Goal: Task Accomplishment & Management: Use online tool/utility

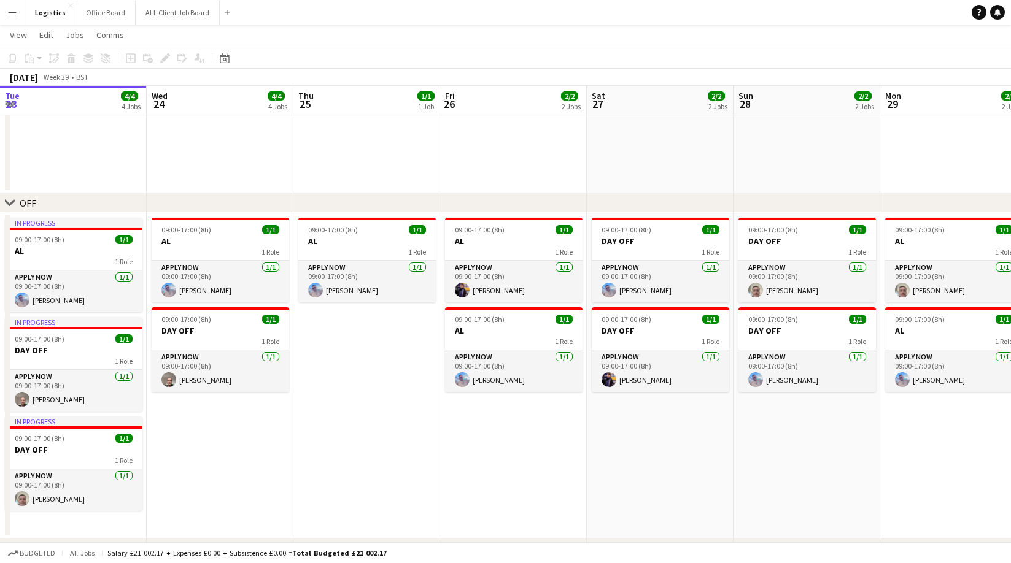
scroll to position [0, 351]
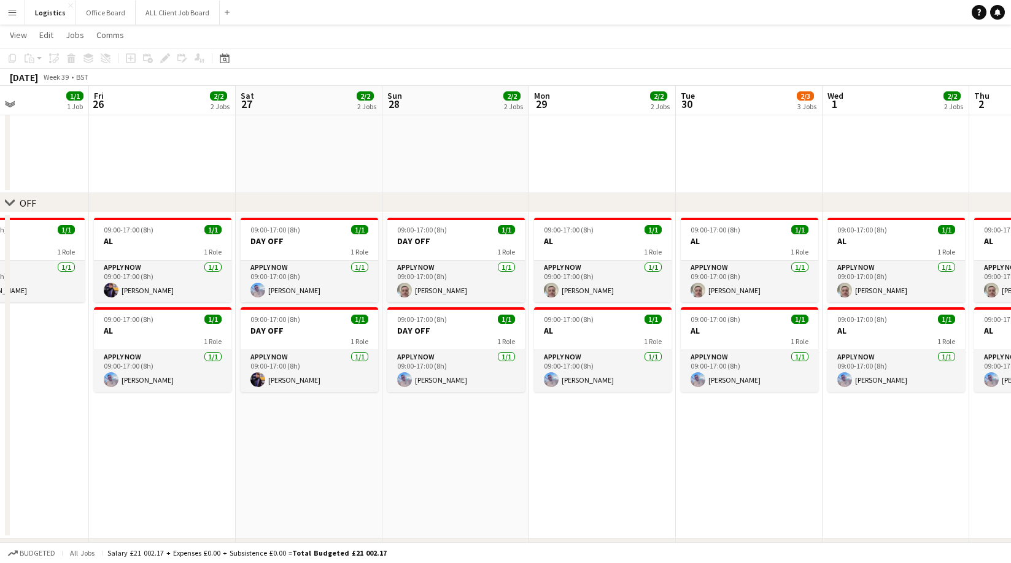
click at [17, 14] on app-icon "Menu" at bounding box center [12, 12] width 10 height 10
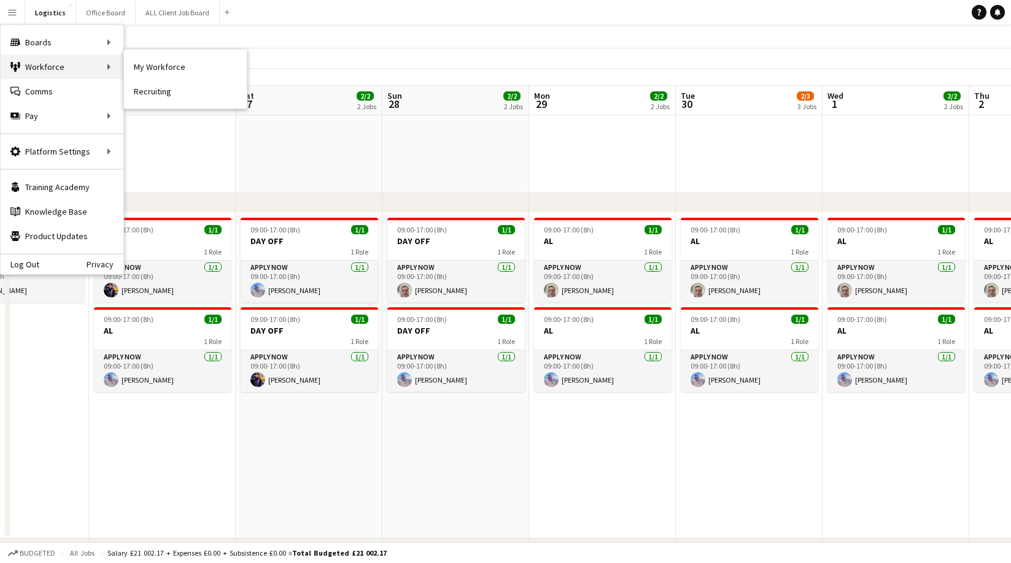
click at [74, 66] on div "Workforce Workforce" at bounding box center [62, 67] width 123 height 25
click at [173, 67] on link "My Workforce" at bounding box center [185, 67] width 123 height 25
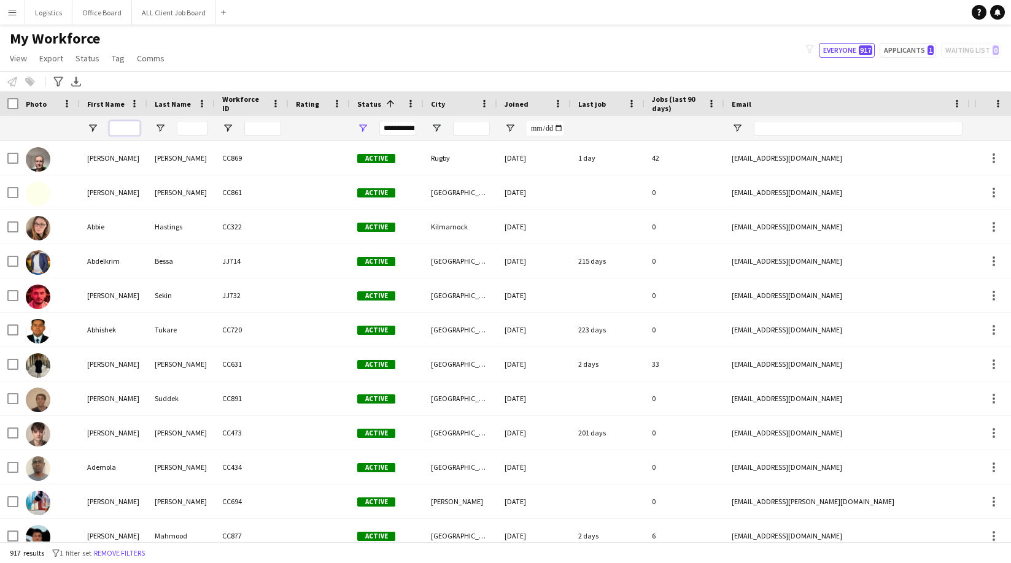
click at [118, 128] on input "First Name Filter Input" at bounding box center [124, 128] width 31 height 15
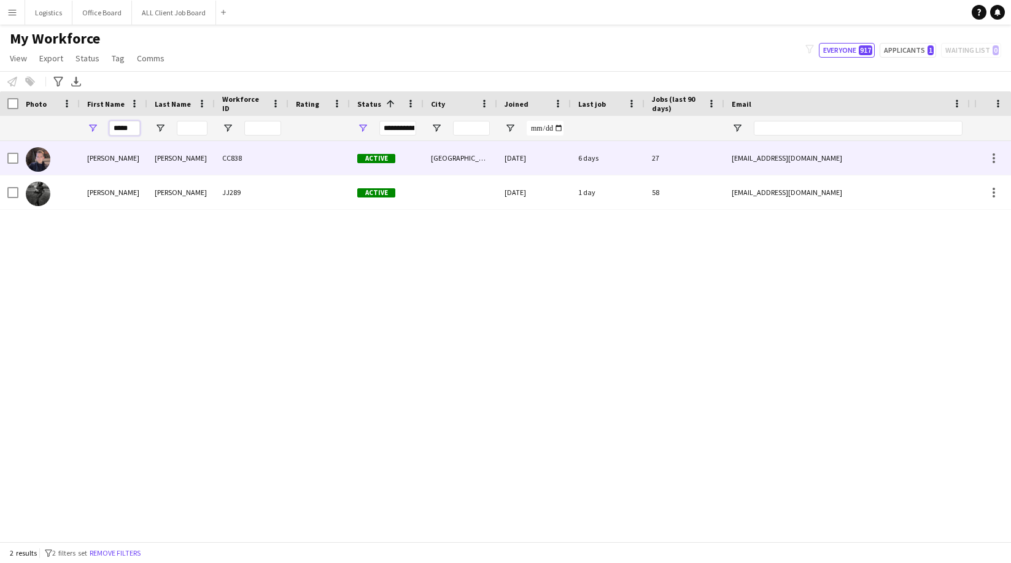
type input "*****"
click at [185, 160] on div "[PERSON_NAME]" at bounding box center [180, 158] width 67 height 34
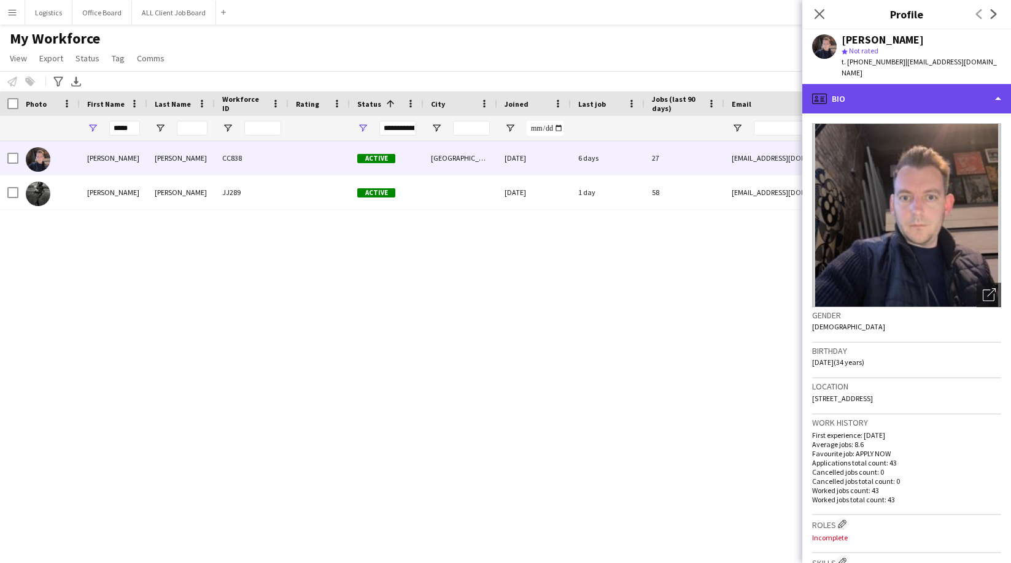
click at [990, 87] on div "profile Bio" at bounding box center [906, 98] width 209 height 29
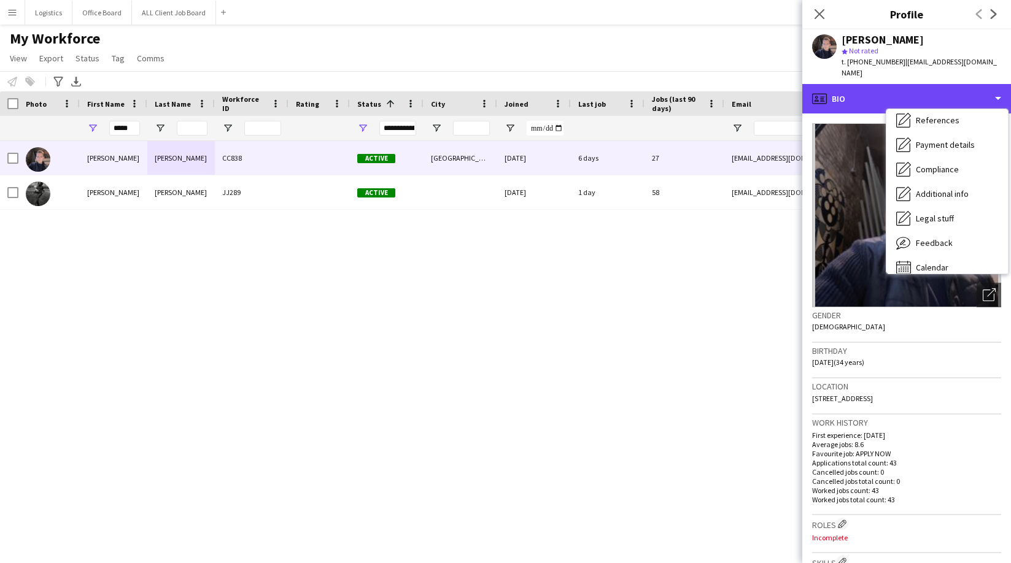
scroll to position [140, 0]
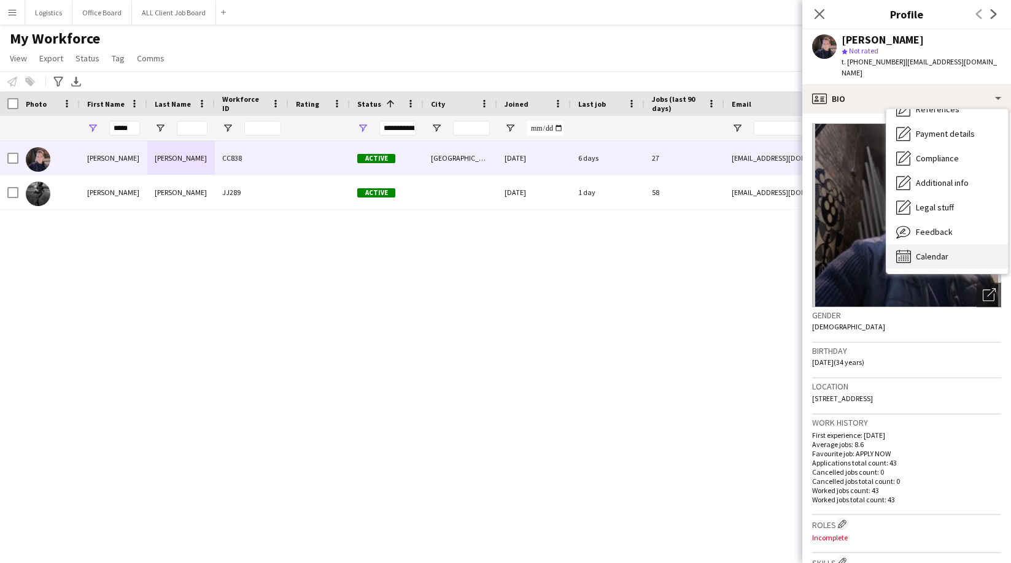
click at [935, 251] on span "Calendar" at bounding box center [932, 256] width 33 height 11
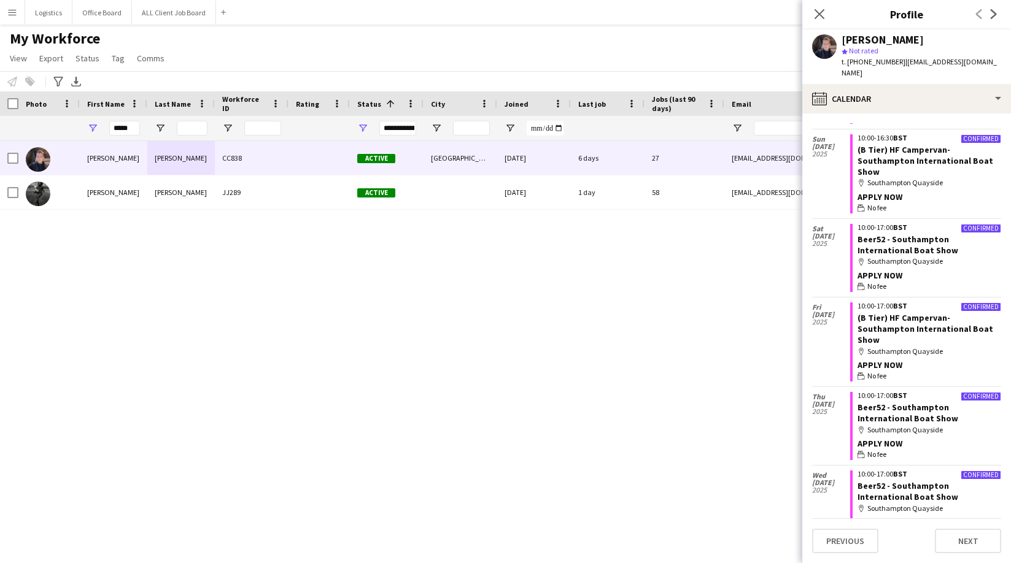
scroll to position [1069, 0]
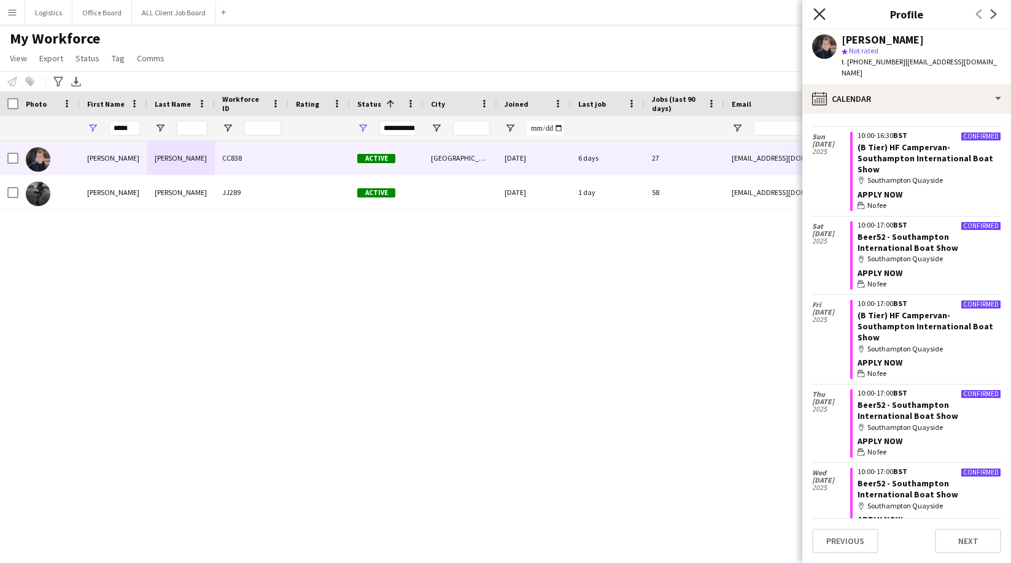
click at [818, 14] on icon at bounding box center [819, 14] width 12 height 12
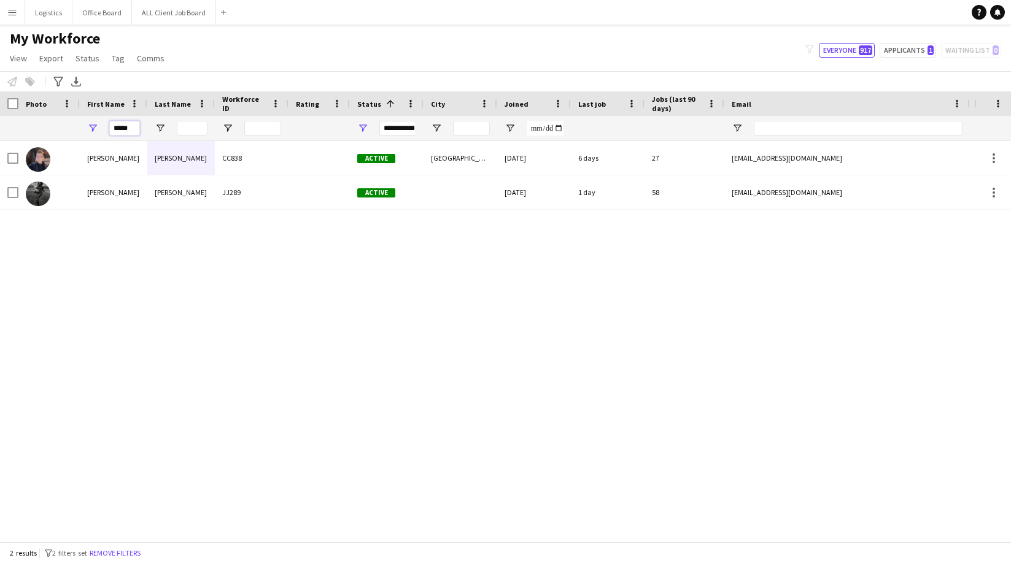
drag, startPoint x: 134, startPoint y: 128, endPoint x: 110, endPoint y: 128, distance: 24.5
click at [110, 128] on input "*****" at bounding box center [124, 128] width 31 height 15
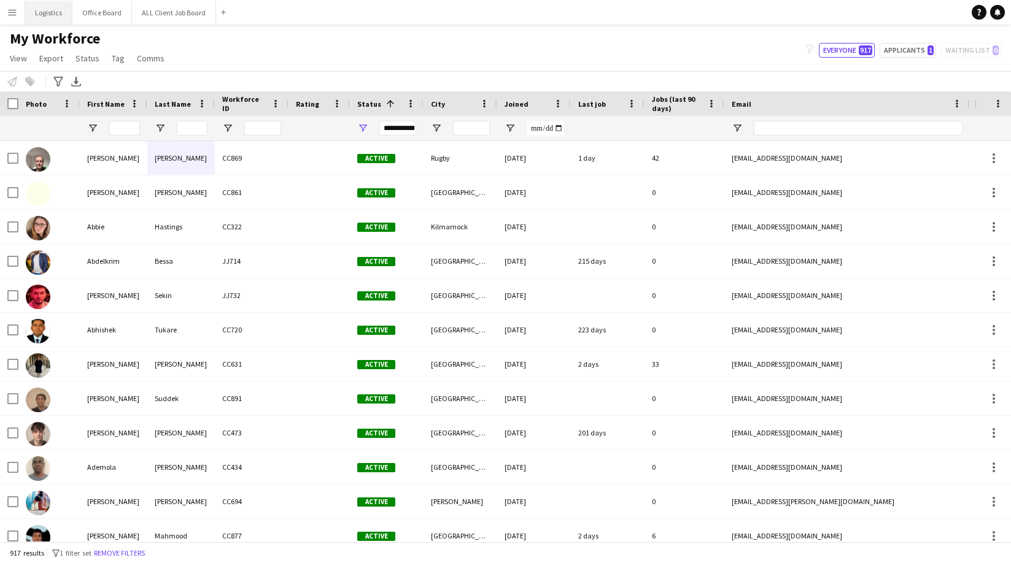
click at [52, 13] on button "Logistics Close" at bounding box center [48, 13] width 47 height 24
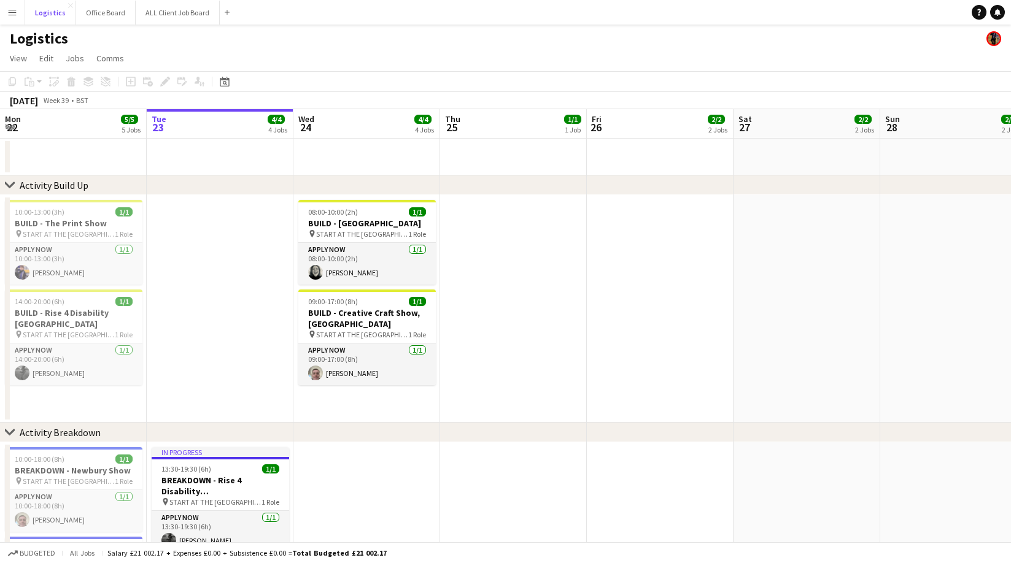
scroll to position [4, 0]
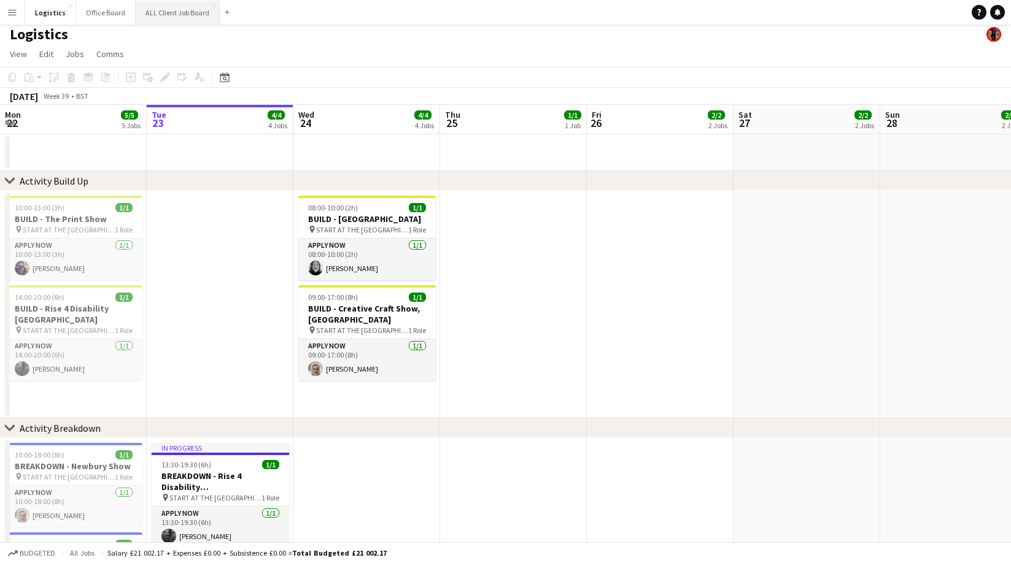
click at [173, 11] on button "ALL Client Job Board Close" at bounding box center [178, 13] width 84 height 24
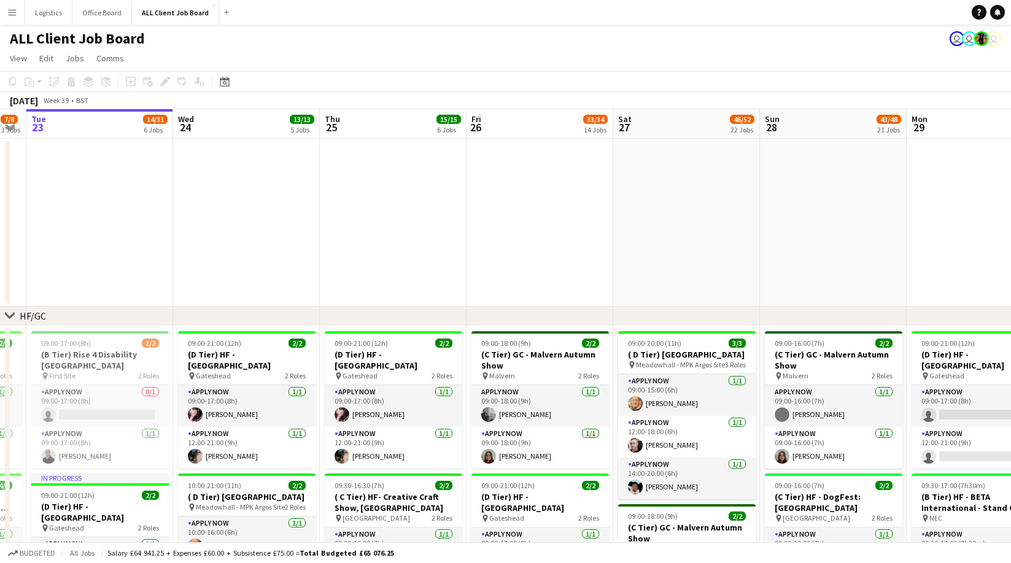
click at [15, 12] on app-icon "Menu" at bounding box center [12, 12] width 10 height 10
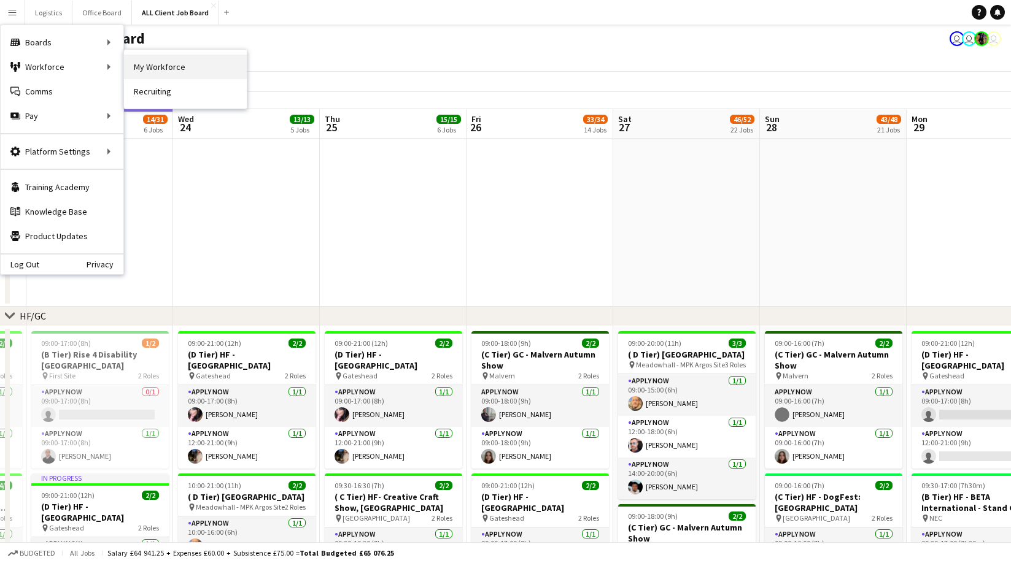
click at [178, 68] on link "My Workforce" at bounding box center [185, 67] width 123 height 25
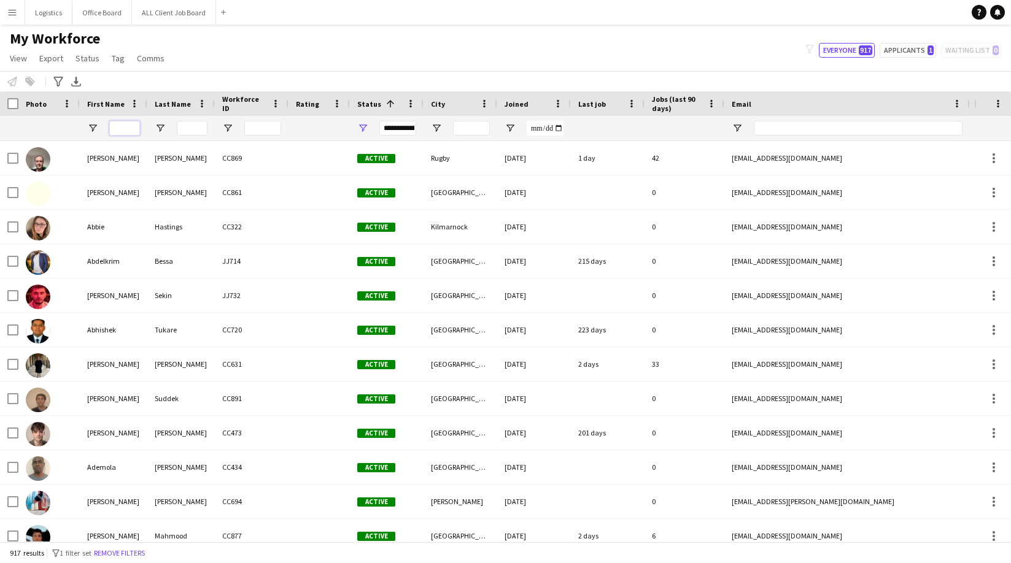
click at [117, 128] on input "First Name Filter Input" at bounding box center [124, 128] width 31 height 15
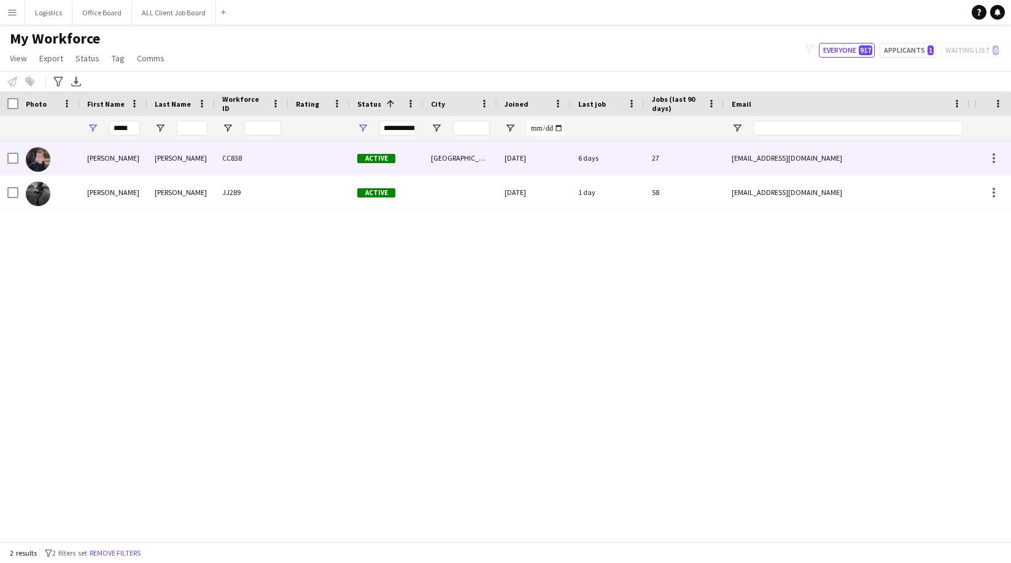
click at [301, 160] on div at bounding box center [318, 158] width 61 height 34
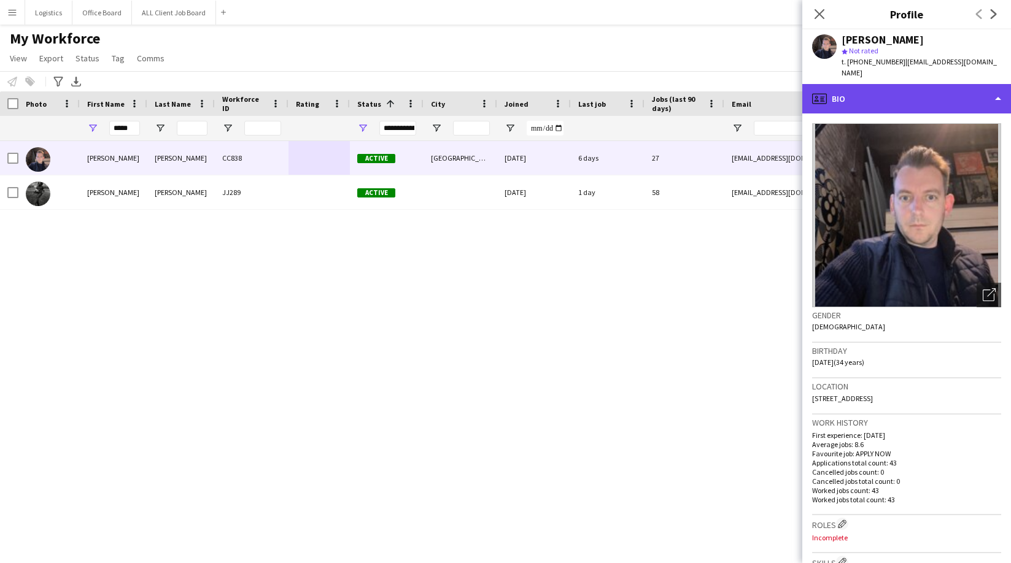
click at [977, 86] on div "profile Bio" at bounding box center [906, 98] width 209 height 29
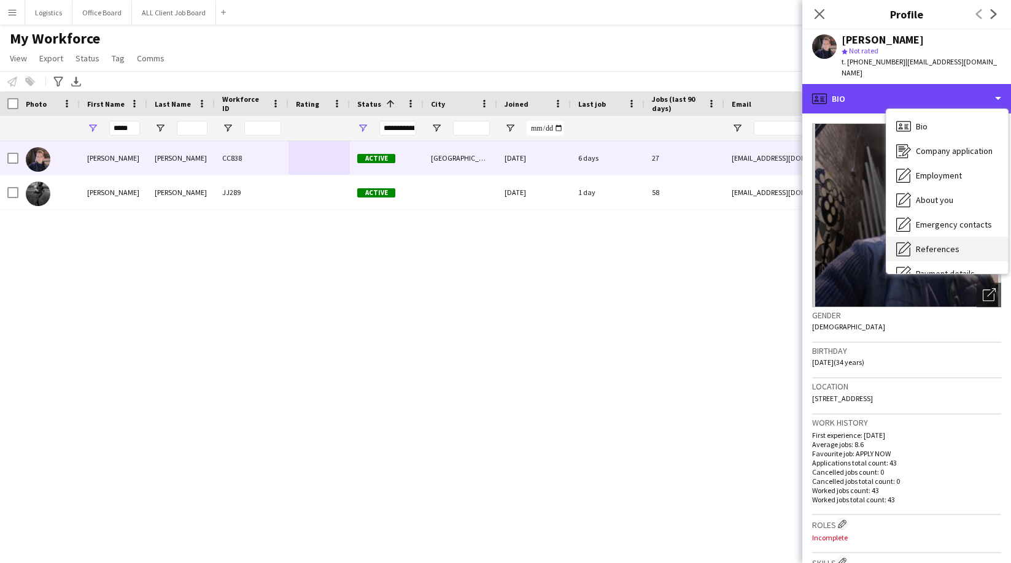
scroll to position [140, 0]
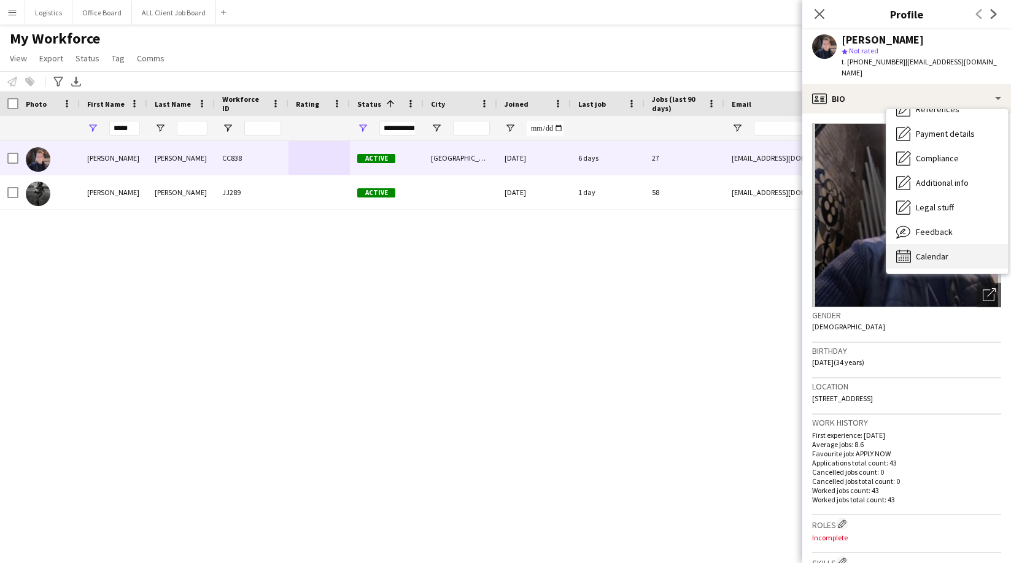
click at [938, 251] on span "Calendar" at bounding box center [932, 256] width 33 height 11
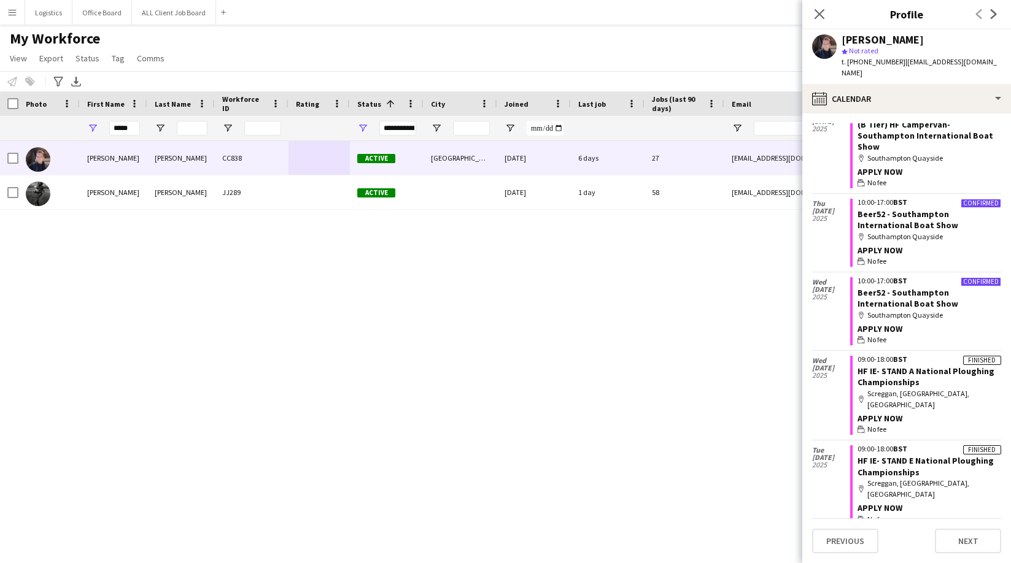
scroll to position [1256, 0]
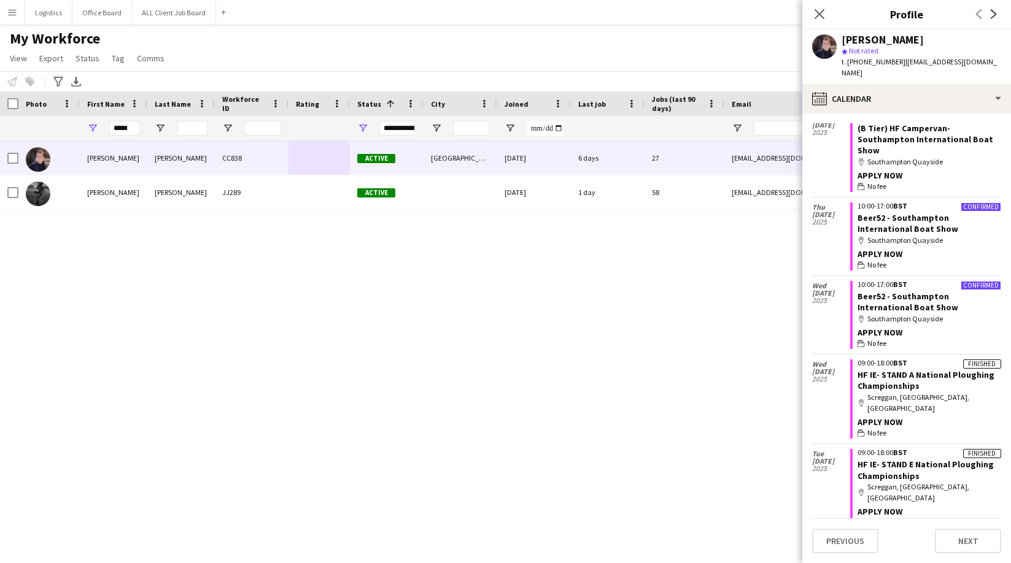
click at [830, 296] on div "[DATE]" at bounding box center [831, 315] width 38 height 78
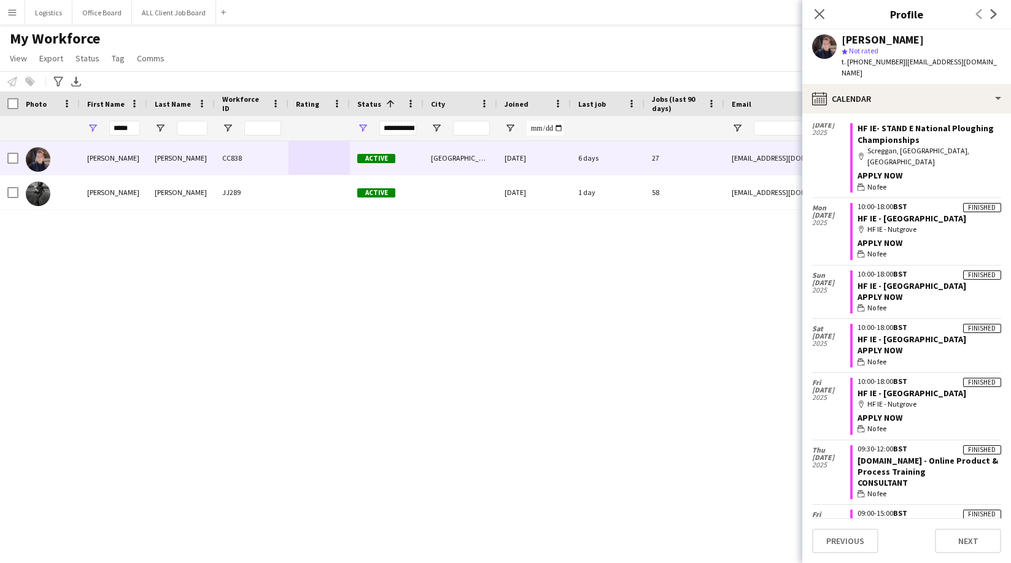
scroll to position [1595, 0]
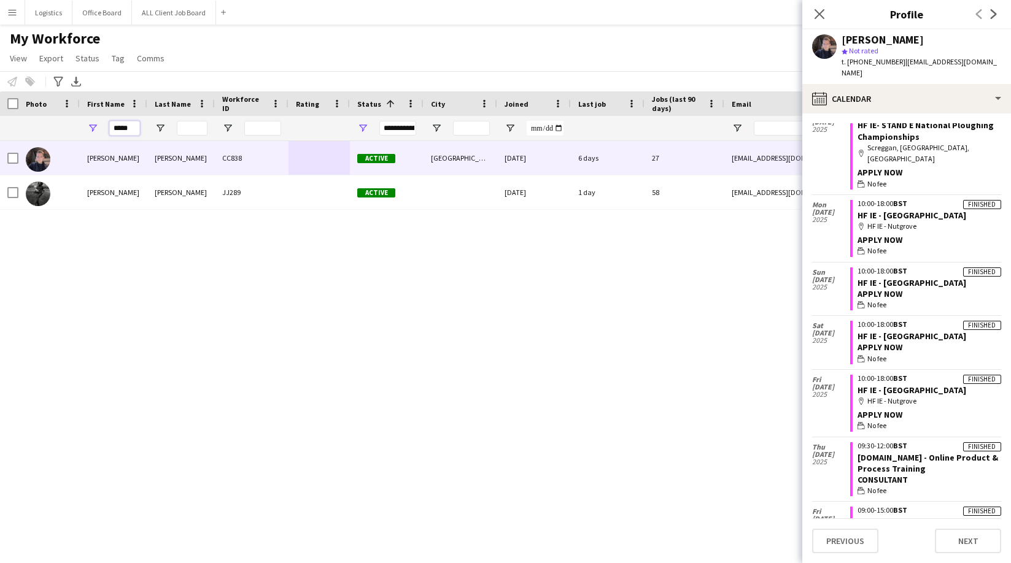
click at [131, 129] on input "*****" at bounding box center [124, 128] width 31 height 15
drag, startPoint x: 123, startPoint y: 129, endPoint x: 110, endPoint y: 129, distance: 13.5
click at [110, 129] on input "*****" at bounding box center [124, 128] width 31 height 15
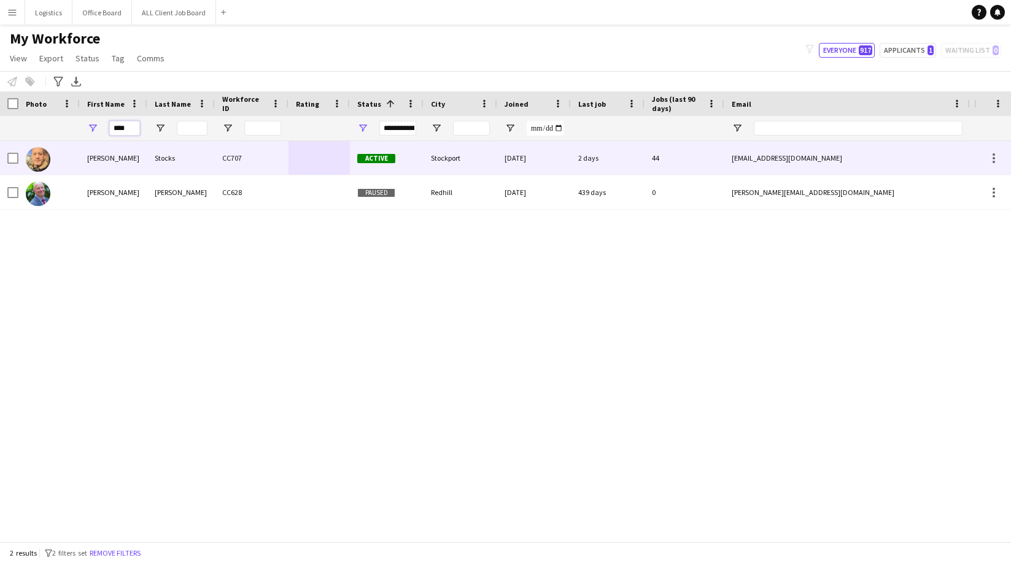
type input "****"
click at [166, 163] on div "Stocks" at bounding box center [180, 158] width 67 height 34
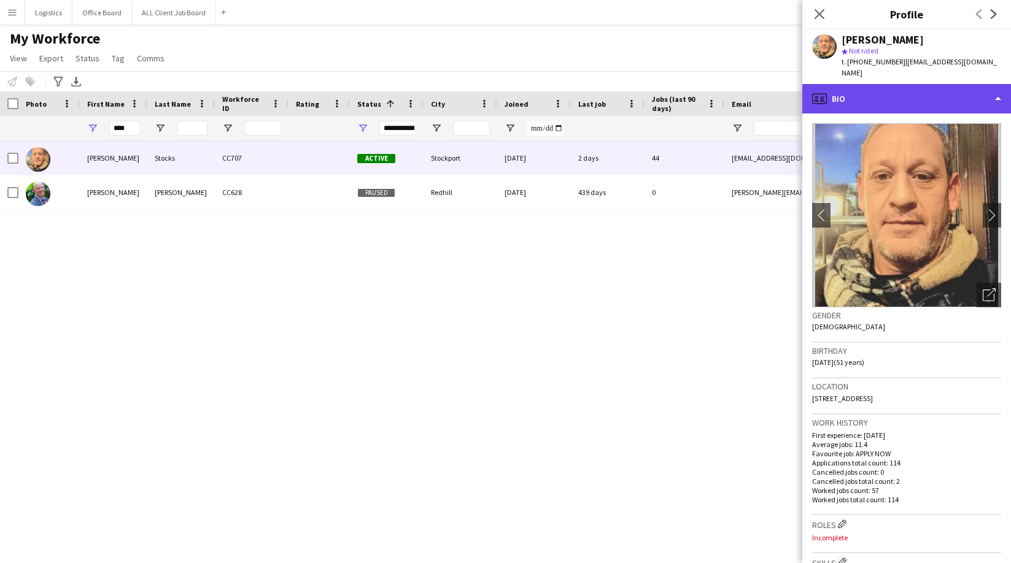
click at [982, 89] on div "profile Bio" at bounding box center [906, 98] width 209 height 29
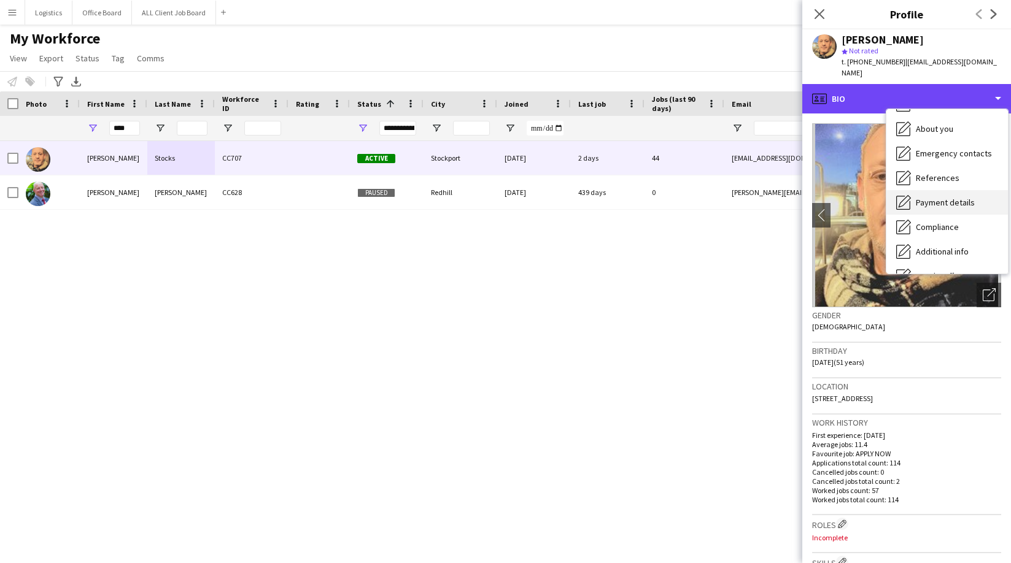
scroll to position [140, 0]
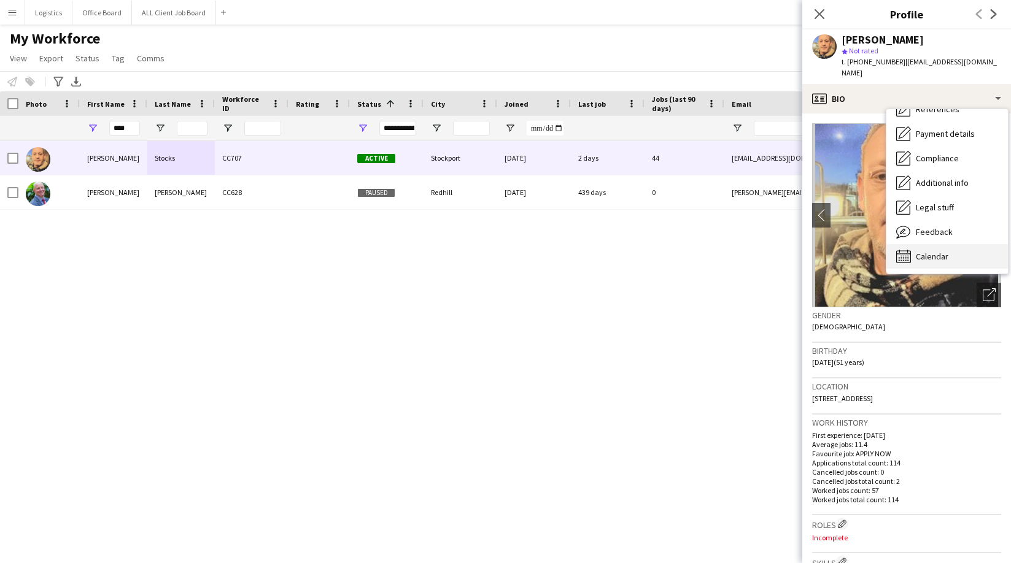
click at [941, 251] on span "Calendar" at bounding box center [932, 256] width 33 height 11
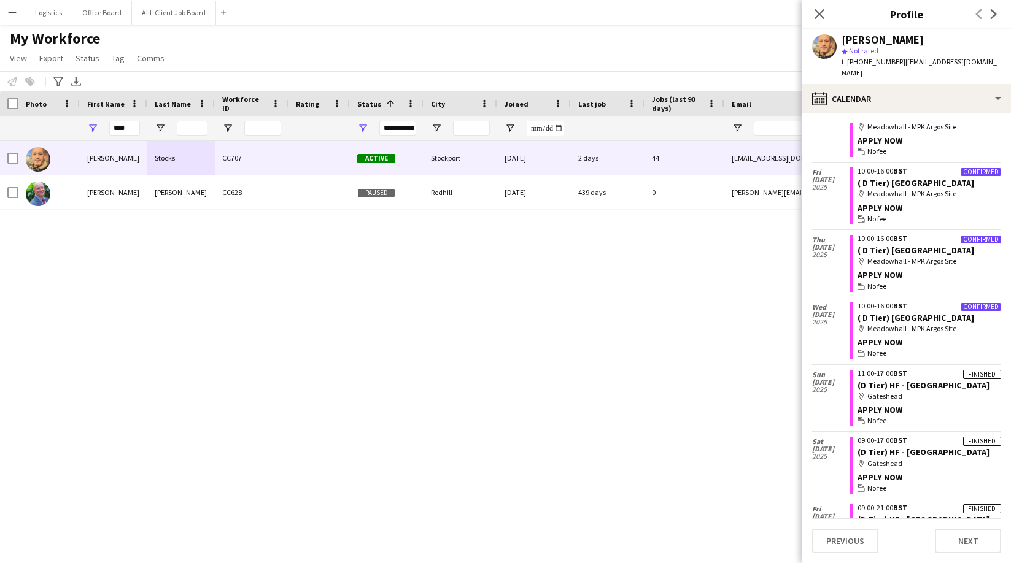
scroll to position [728, 0]
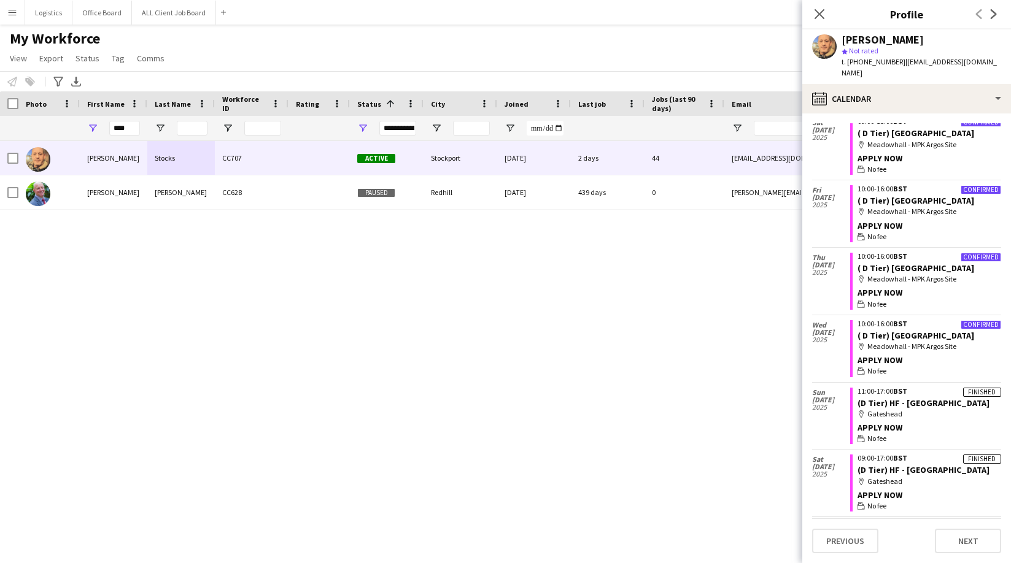
drag, startPoint x: 819, startPoint y: 17, endPoint x: 800, endPoint y: 35, distance: 26.0
click at [819, 17] on icon "Close pop-in" at bounding box center [819, 14] width 10 height 10
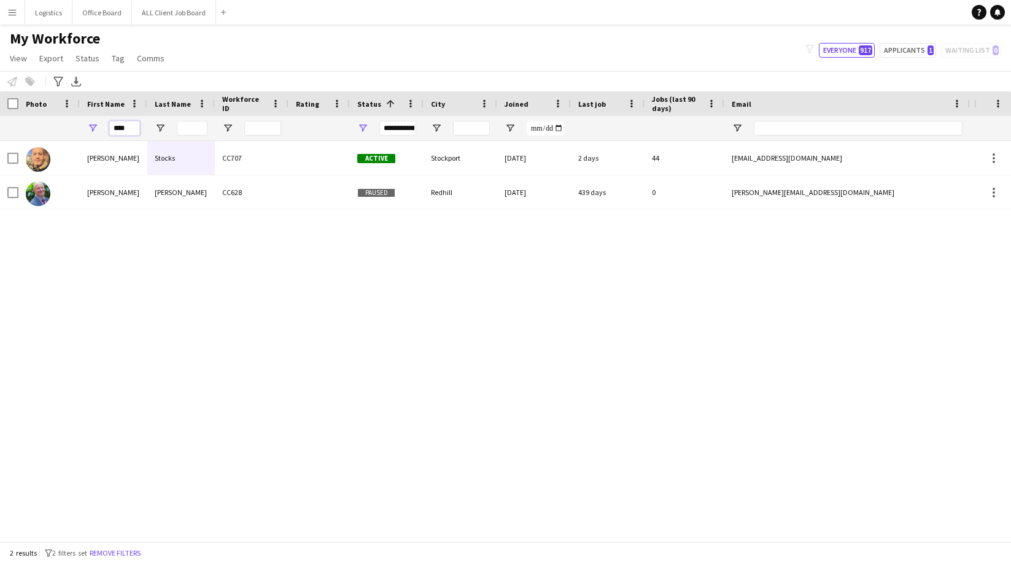
drag, startPoint x: 131, startPoint y: 130, endPoint x: 99, endPoint y: 130, distance: 31.3
click at [99, 130] on div "****" at bounding box center [113, 128] width 67 height 25
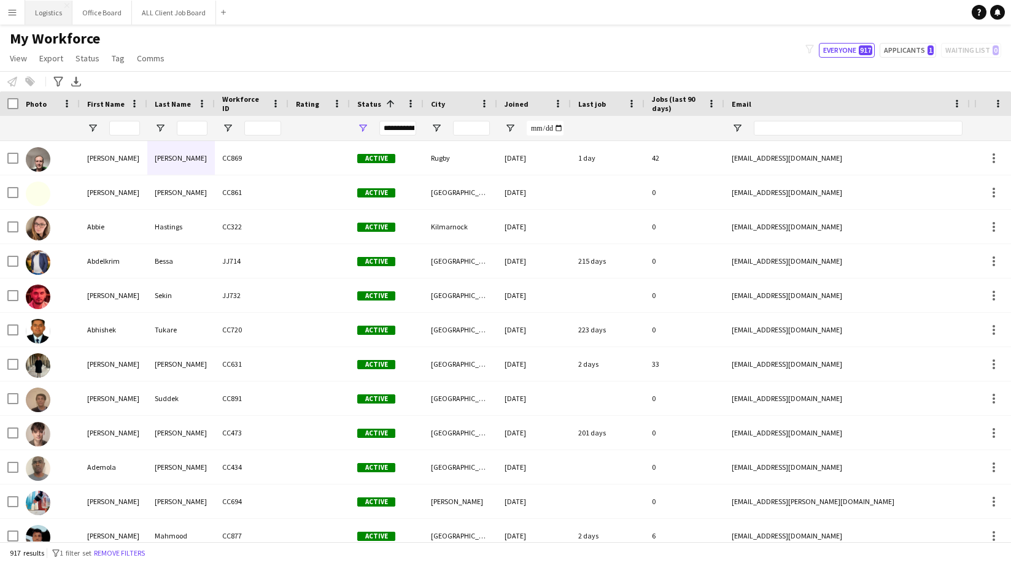
click at [62, 10] on button "Logistics Close" at bounding box center [48, 13] width 47 height 24
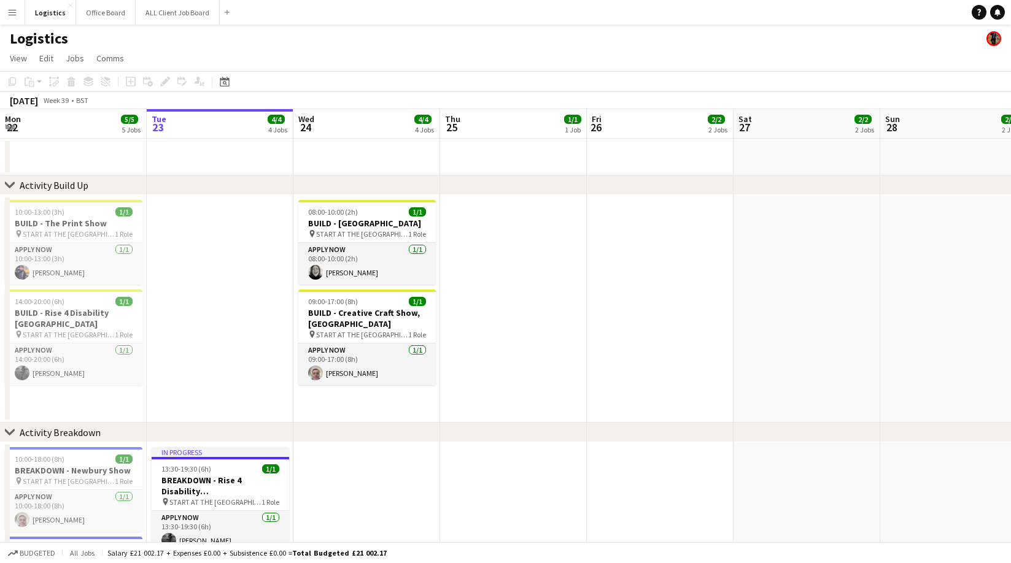
scroll to position [0, 293]
